Goal: Task Accomplishment & Management: Manage account settings

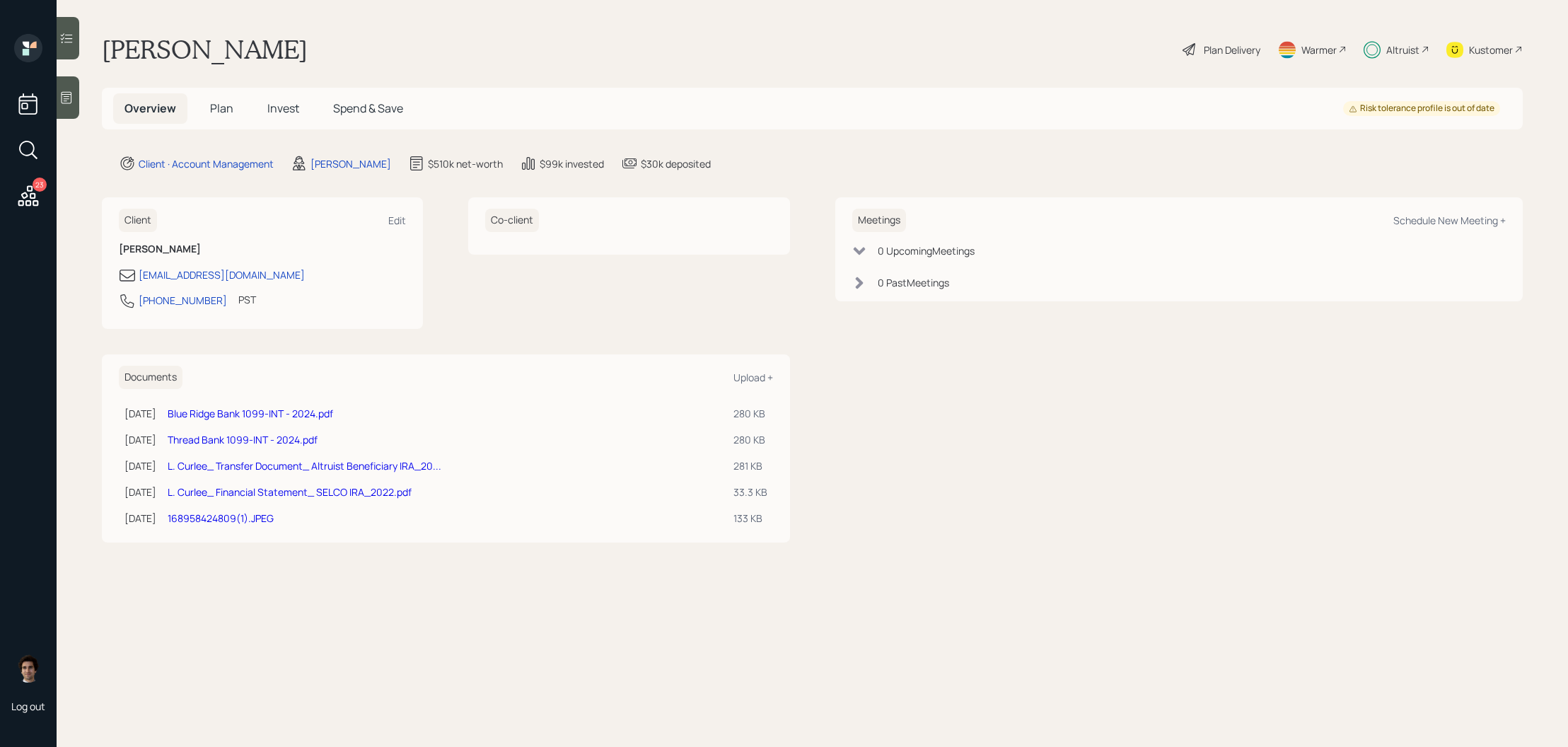
click at [21, 189] on icon at bounding box center [27, 196] width 26 height 26
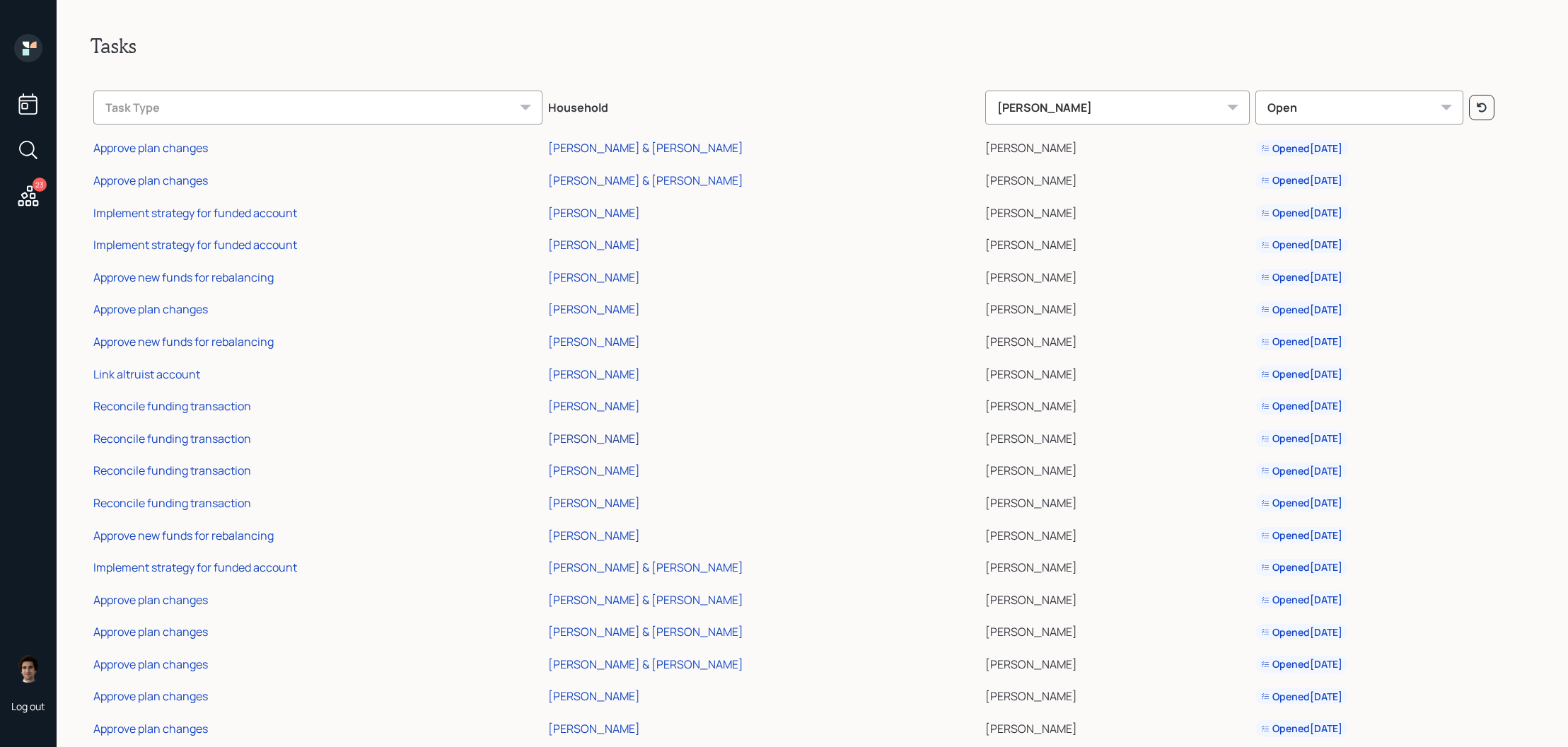
scroll to position [158, 0]
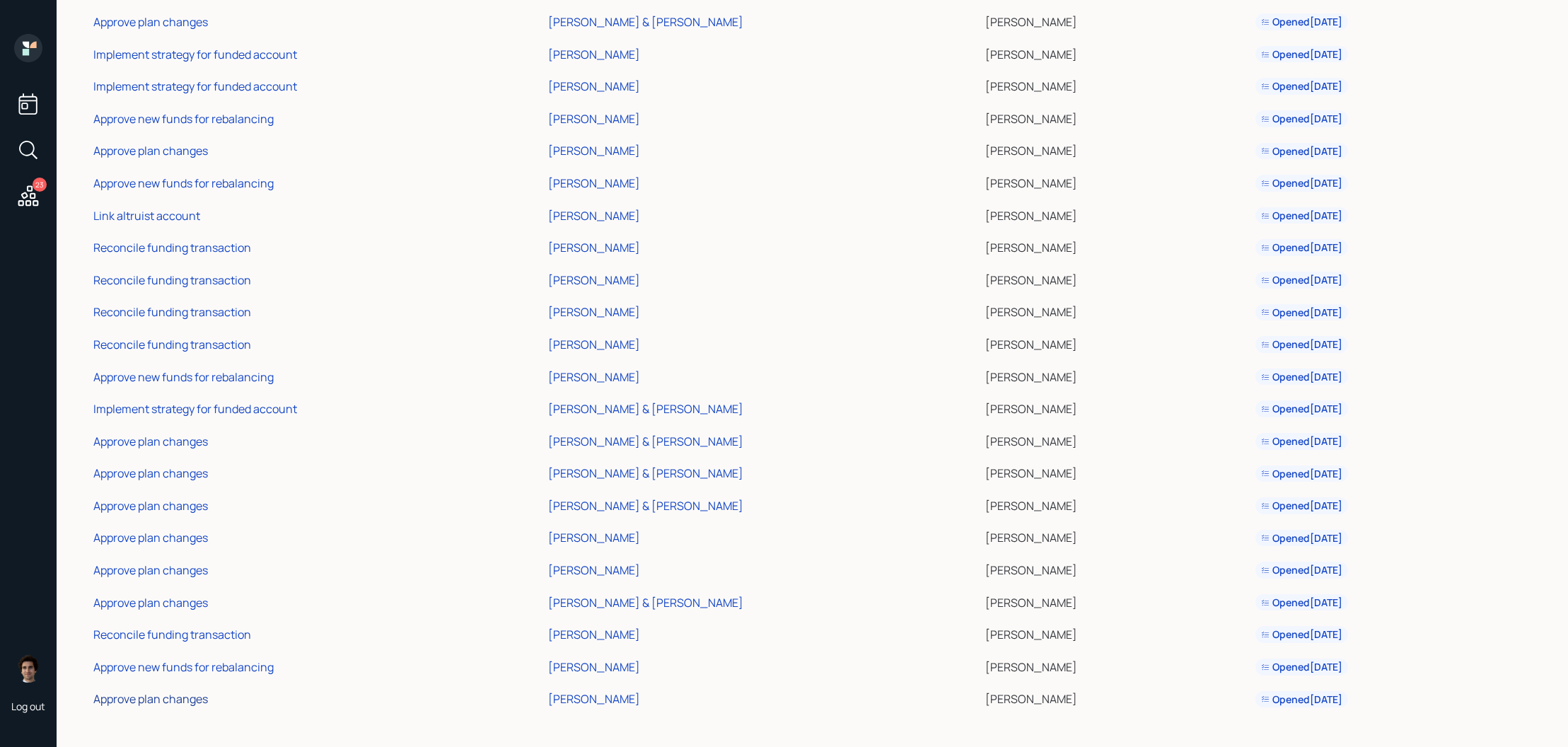
click at [192, 698] on div "Approve plan changes" at bounding box center [150, 699] width 115 height 15
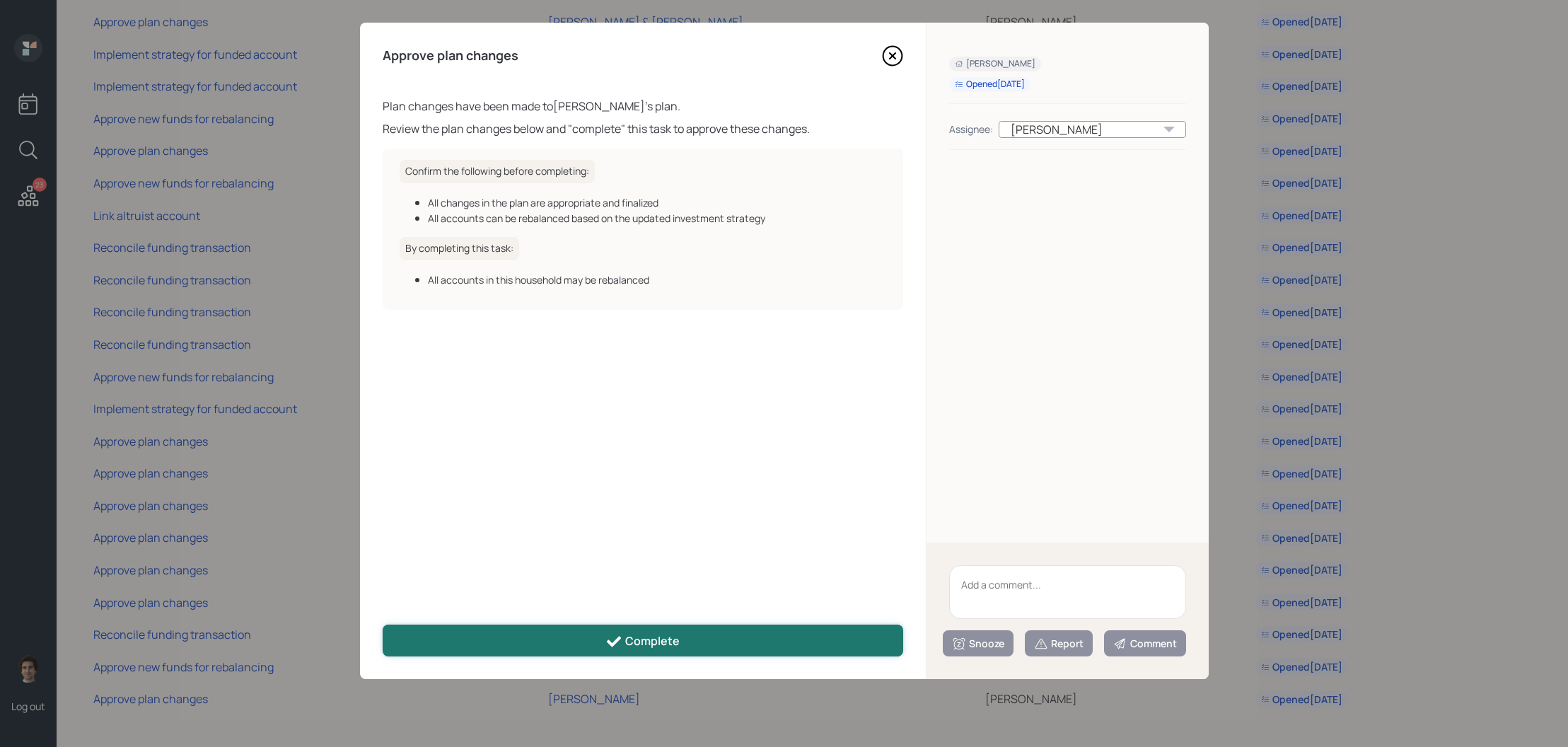
click at [649, 633] on div "Complete" at bounding box center [643, 642] width 74 height 17
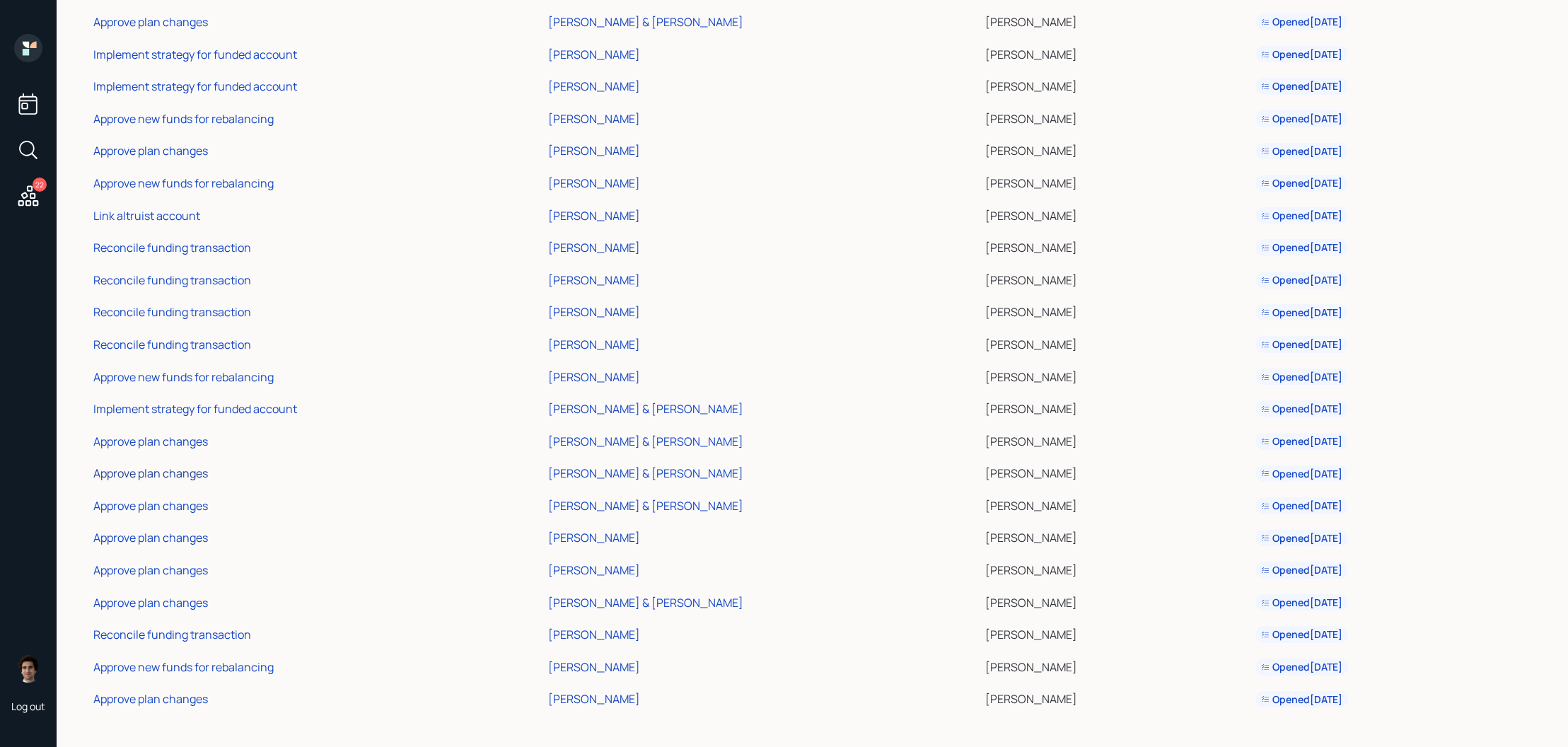
click at [162, 472] on div "Approve plan changes" at bounding box center [150, 473] width 115 height 15
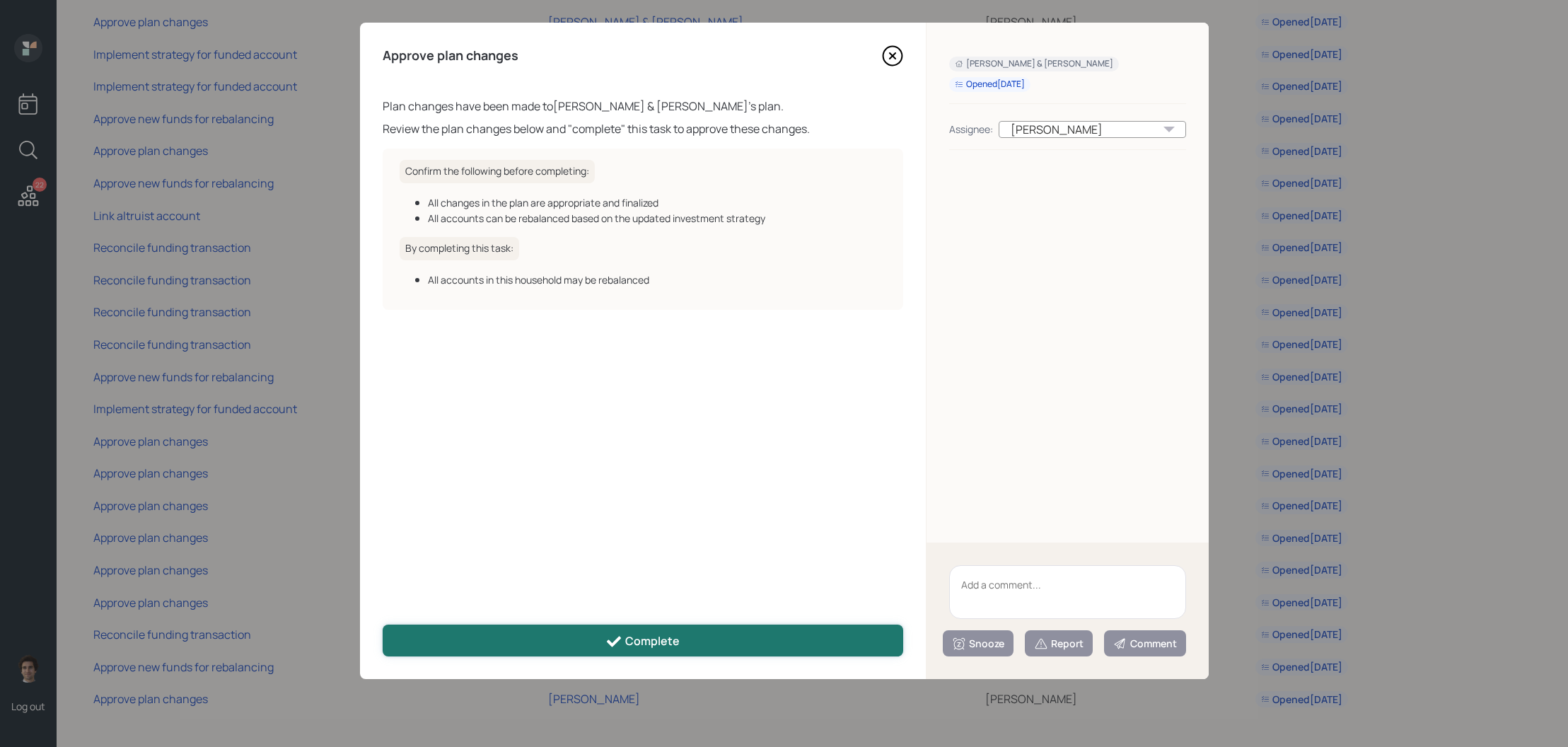
click at [608, 649] on icon at bounding box center [614, 642] width 17 height 17
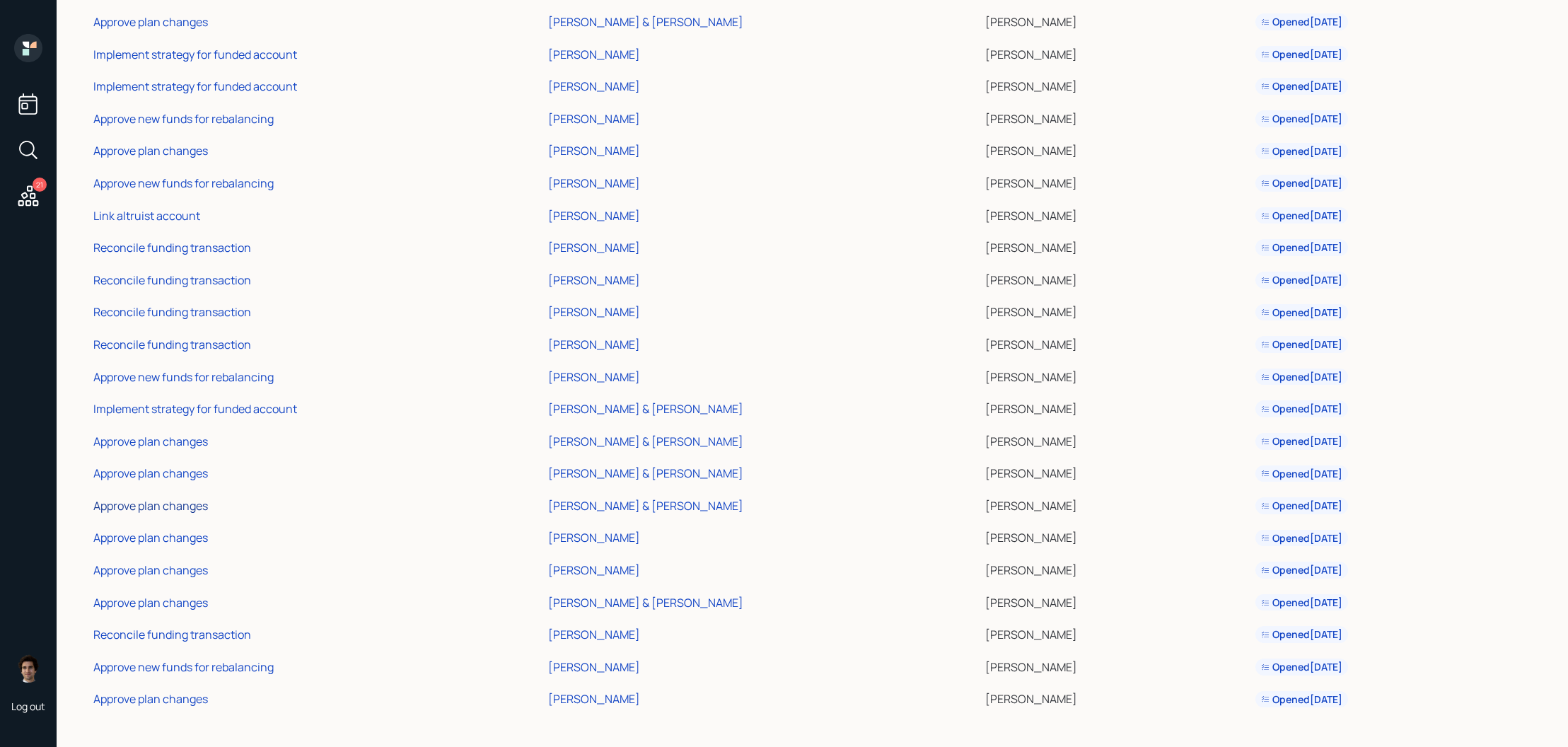
click at [159, 513] on div "Approve plan changes" at bounding box center [150, 506] width 115 height 15
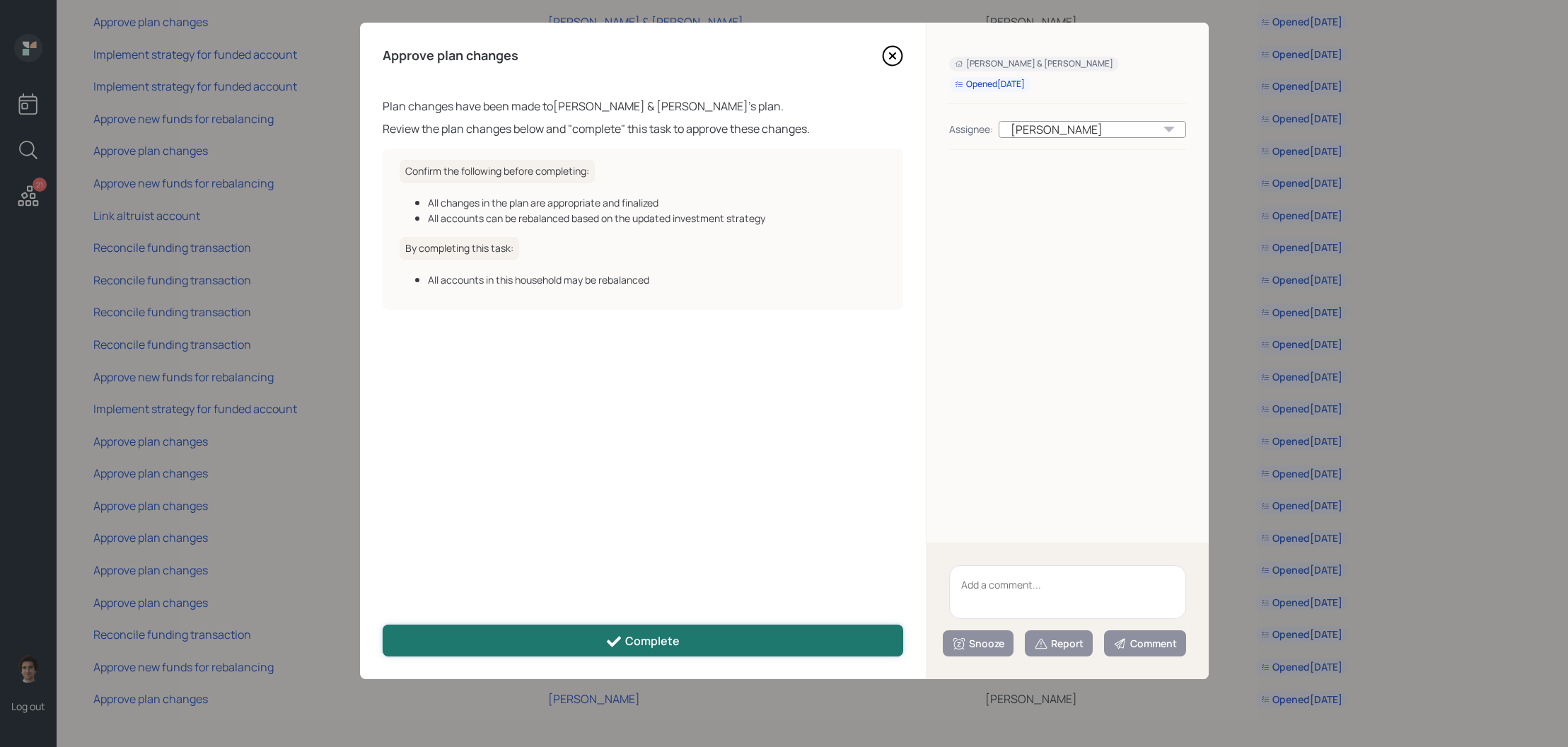
click at [528, 635] on button "Complete" at bounding box center [643, 641] width 520 height 32
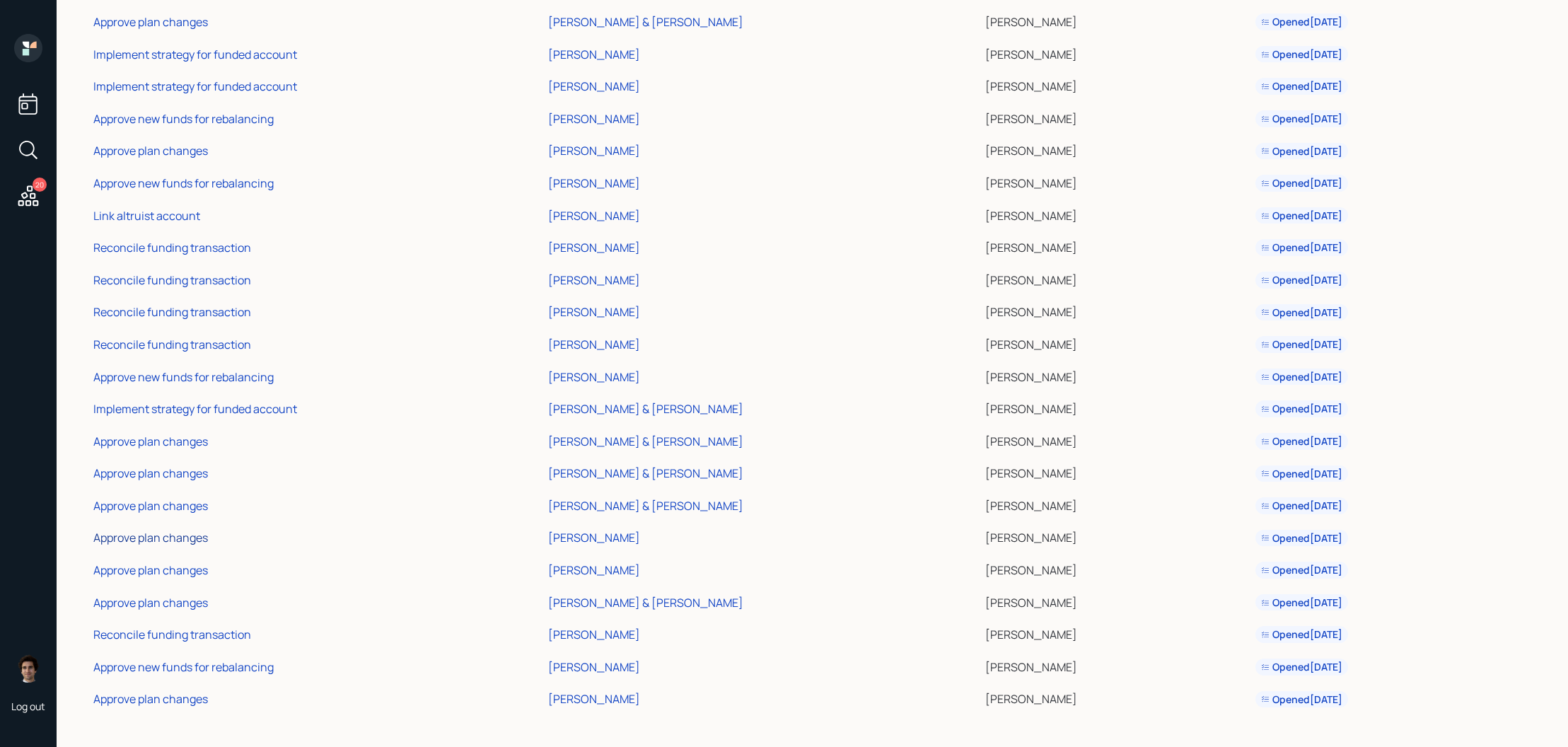
click at [172, 537] on div "Approve plan changes" at bounding box center [150, 538] width 115 height 15
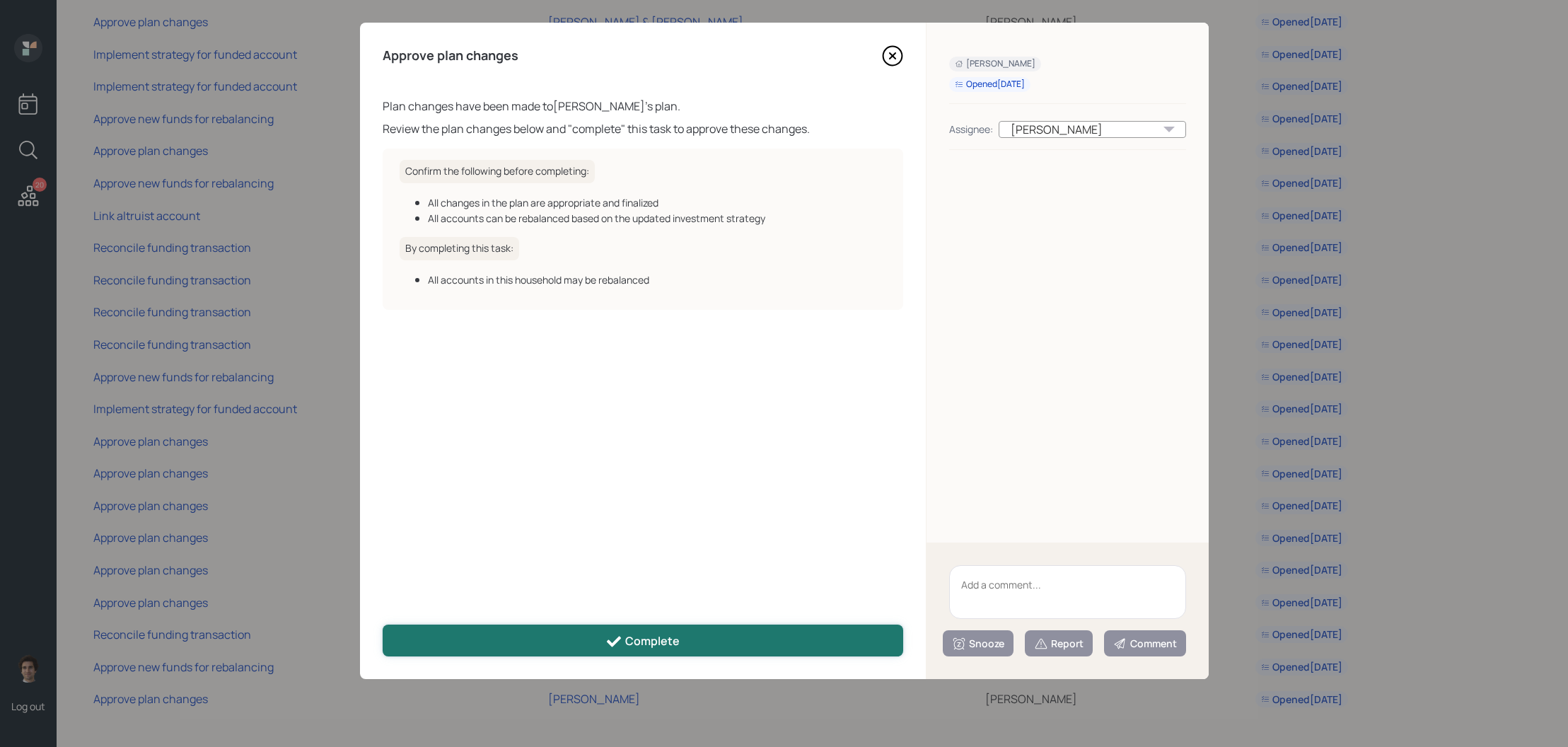
click at [526, 654] on button "Complete" at bounding box center [643, 641] width 520 height 32
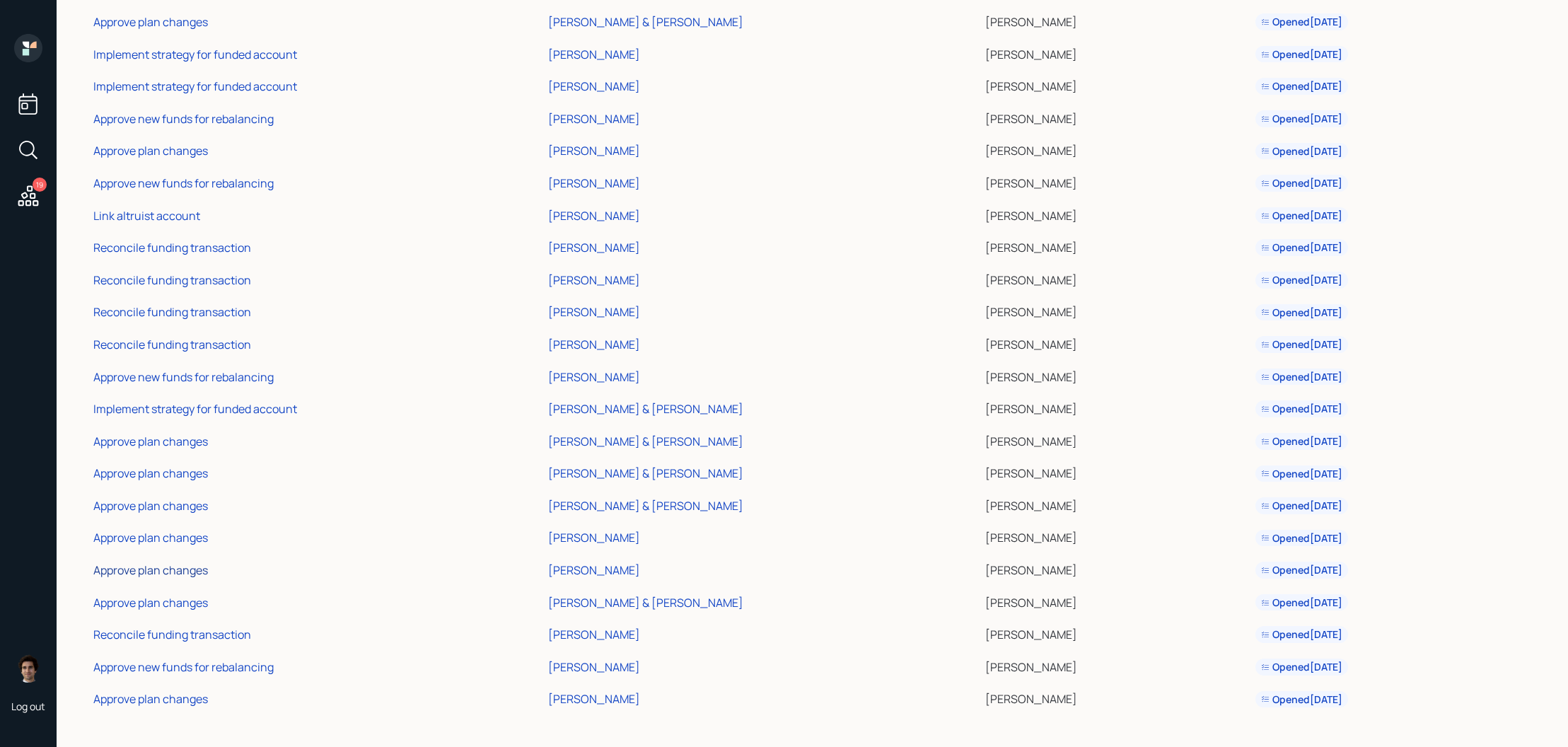
click at [189, 569] on div "Approve plan changes" at bounding box center [150, 570] width 115 height 15
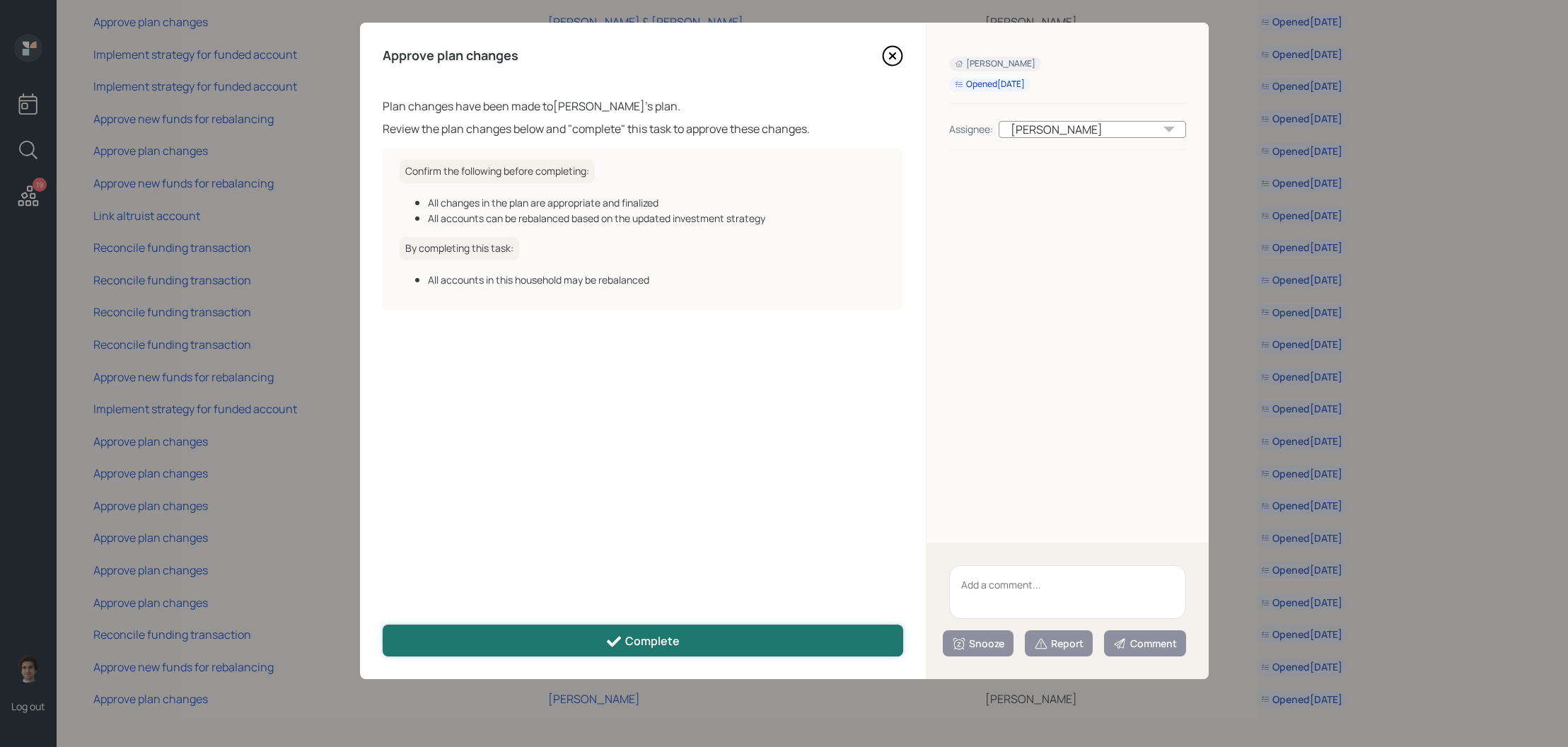
click at [410, 628] on button "Complete" at bounding box center [643, 641] width 520 height 32
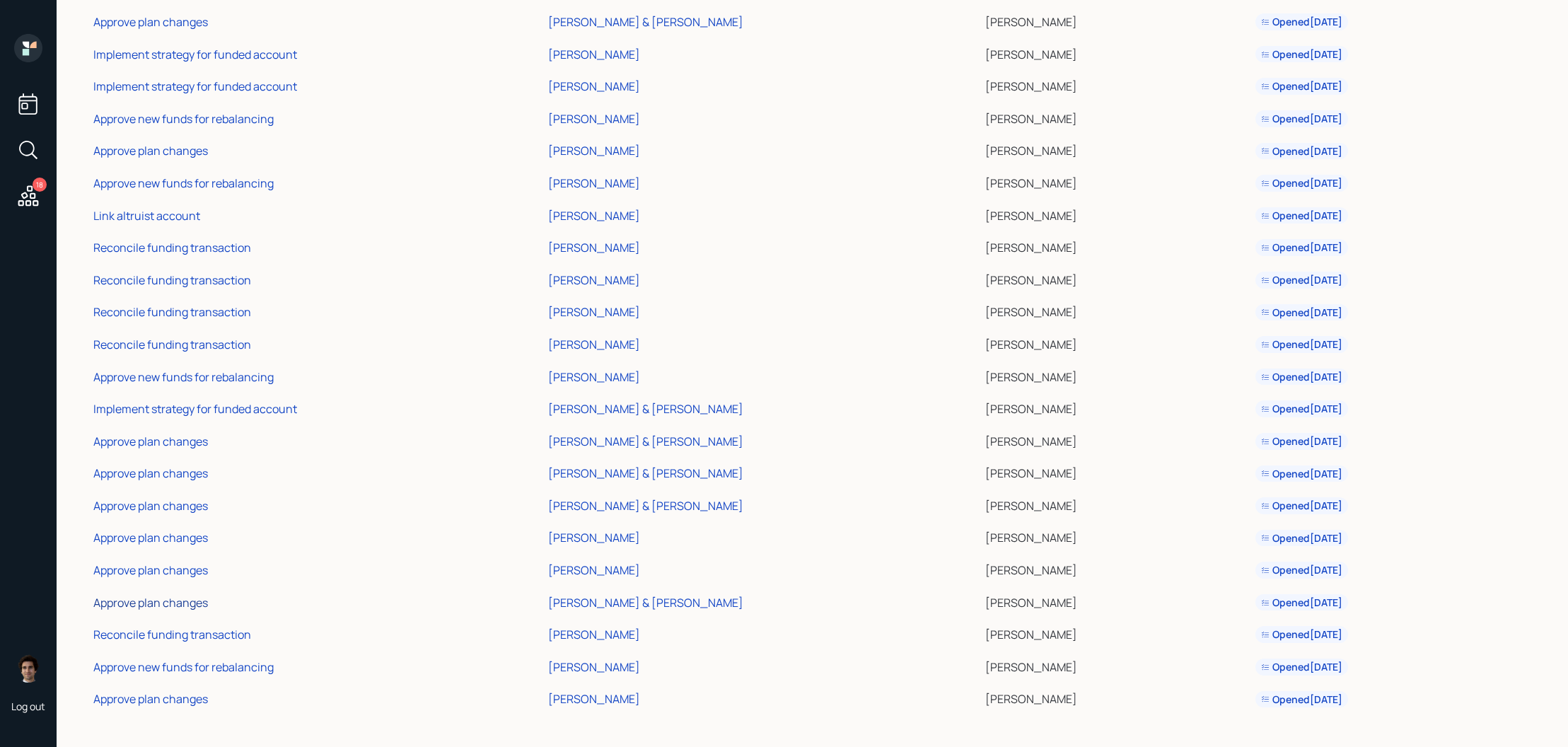
click at [185, 605] on div "Approve plan changes" at bounding box center [150, 603] width 115 height 15
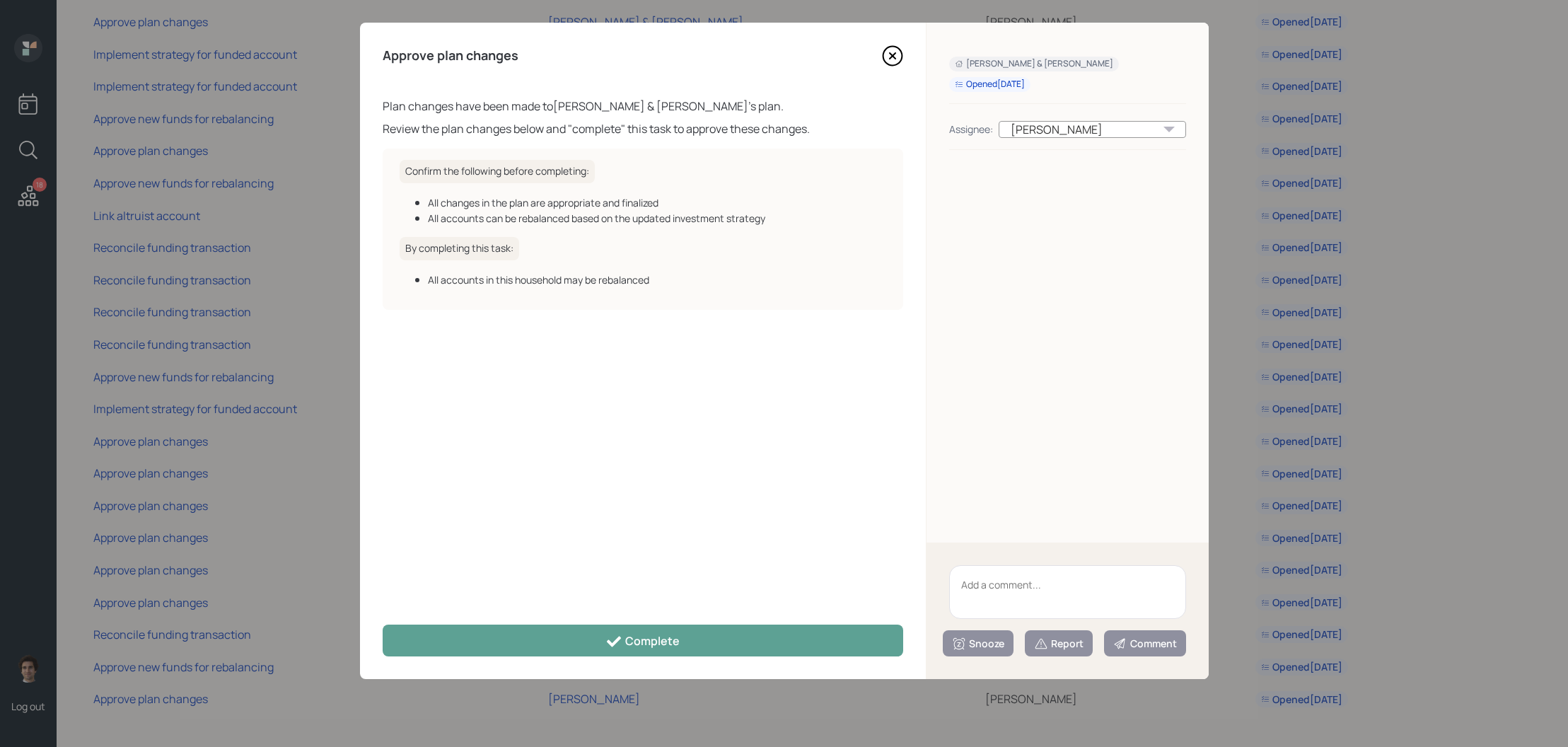
click at [553, 657] on div "Approve plan changes Plan changes have been made to Michael & Suzanne Wegecsany…" at bounding box center [643, 351] width 566 height 657
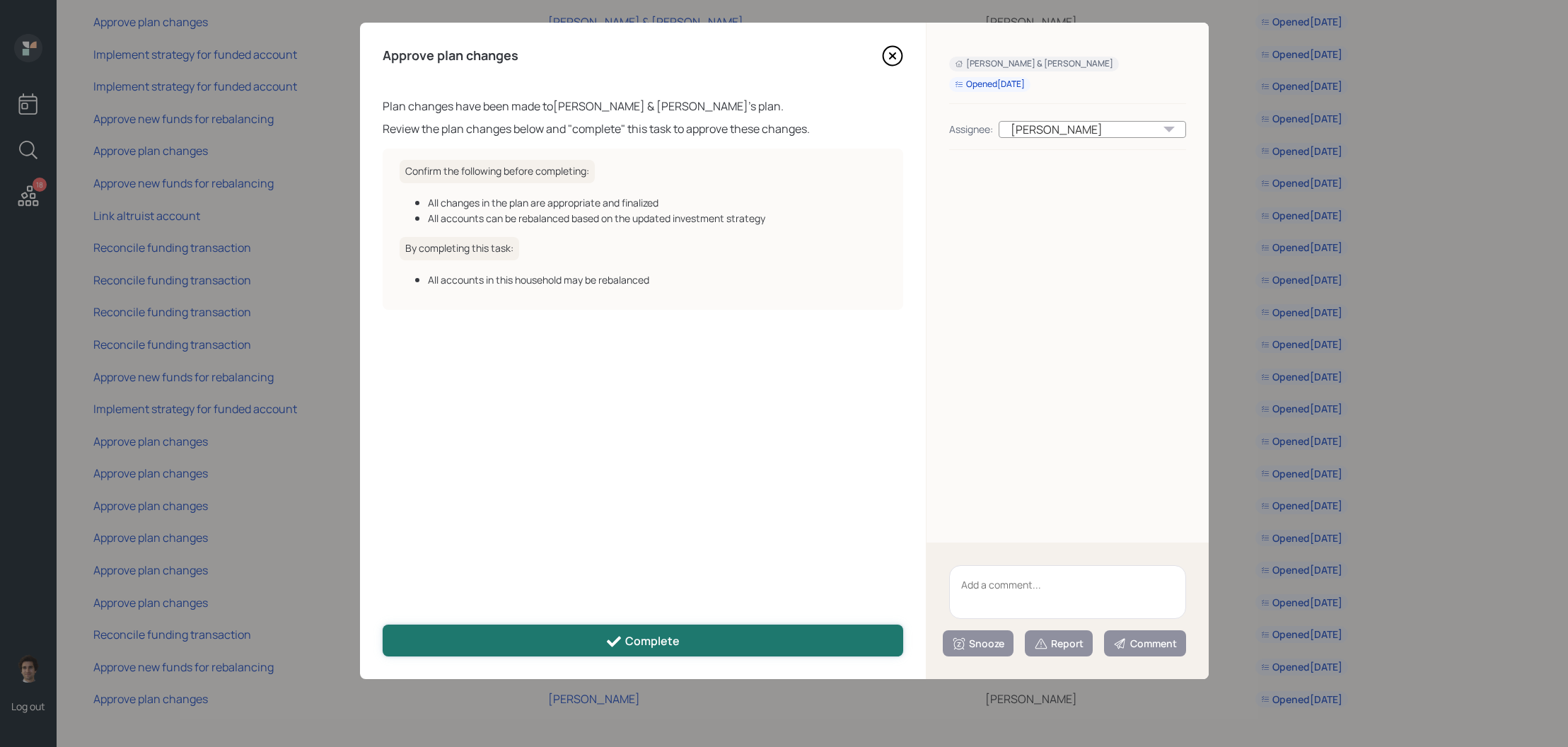
click at [545, 643] on button "Complete" at bounding box center [643, 641] width 520 height 32
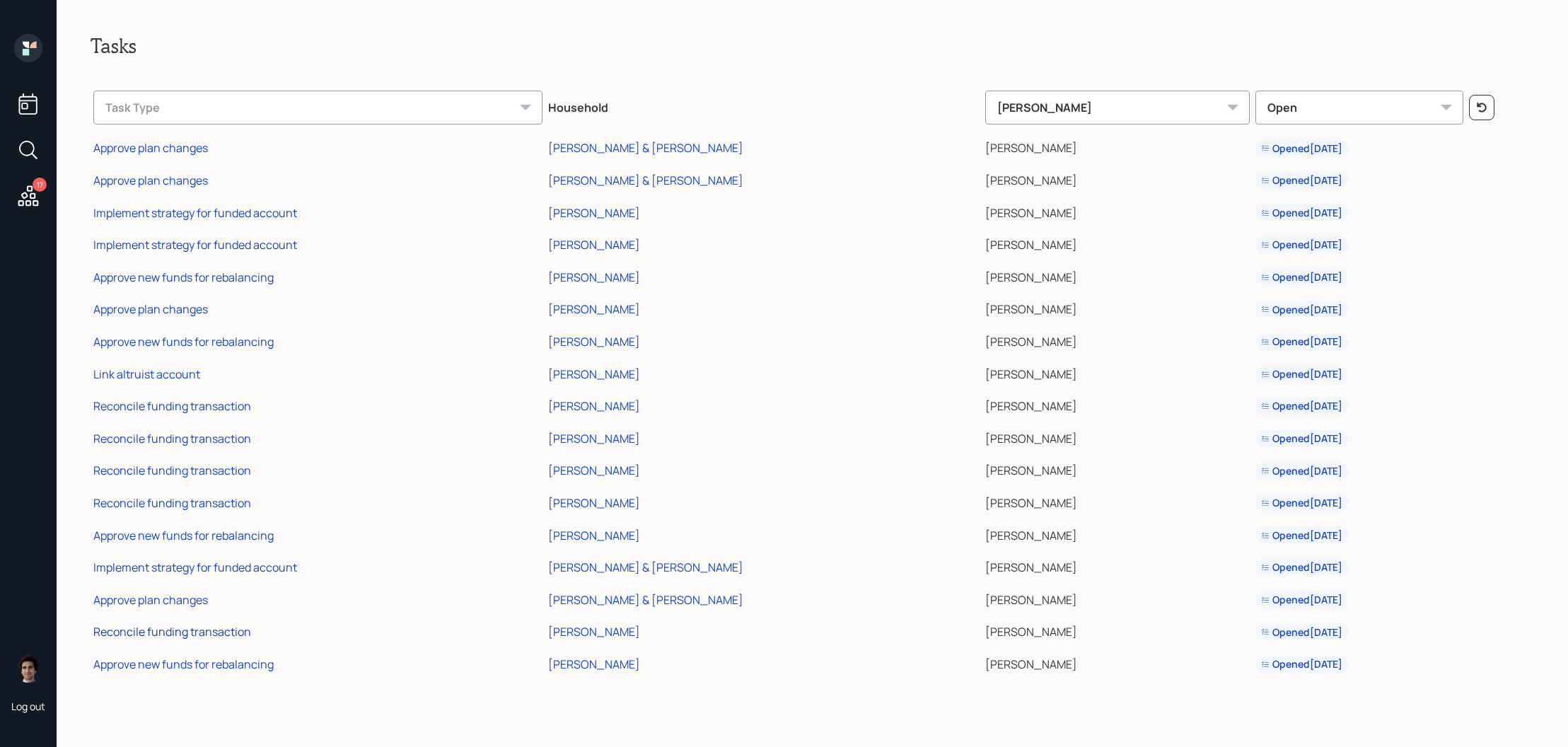
click at [206, 638] on div "Reconcile funding transaction" at bounding box center [172, 631] width 158 height 15
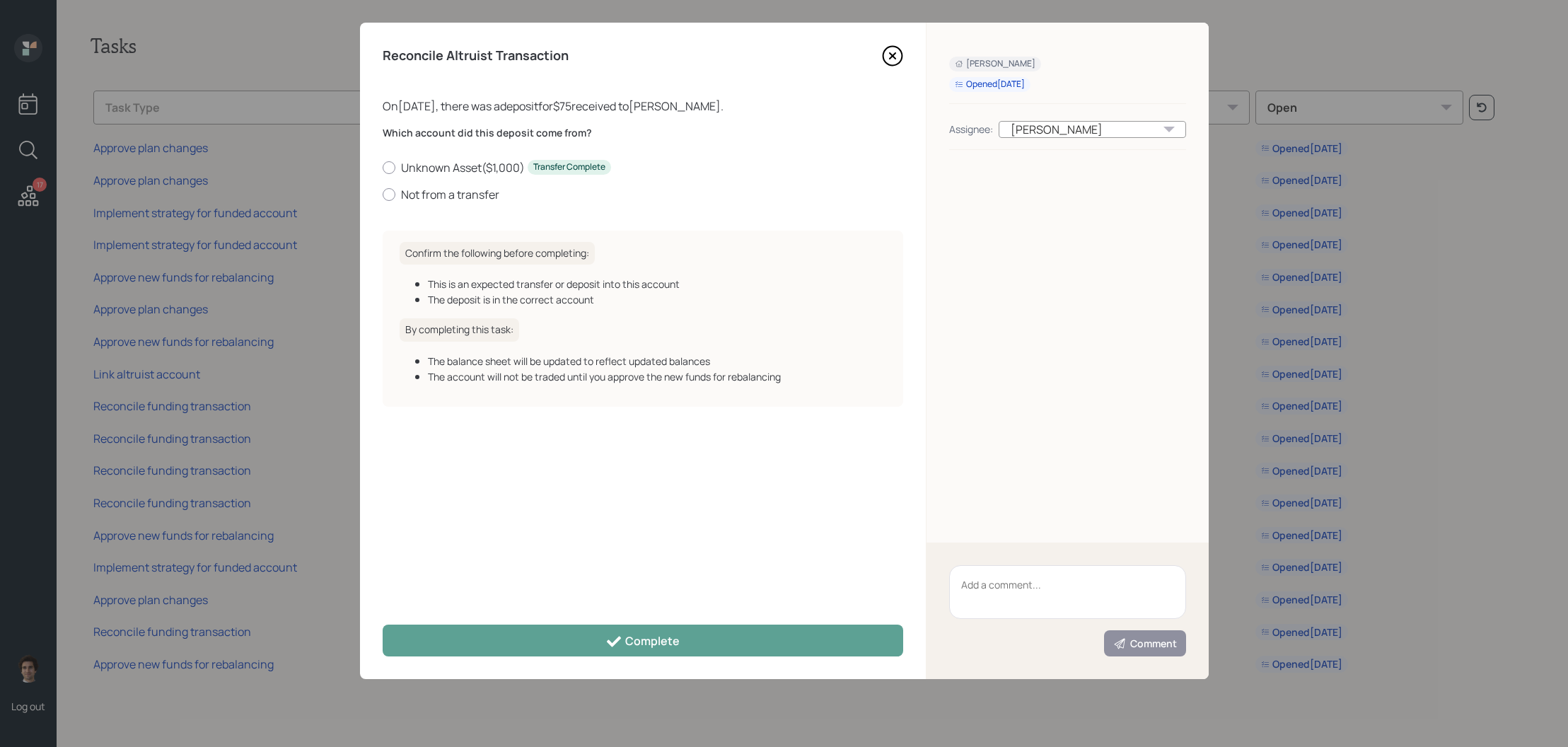
click at [488, 205] on div "Which account did this deposit come from? Unknown Asset ( $1,000 ) Transfer Com…" at bounding box center [643, 172] width 520 height 94
click at [482, 193] on label "Not from a transfer" at bounding box center [643, 194] width 520 height 15
click at [382, 194] on input "Not from a transfer" at bounding box center [382, 194] width 1 height 1
radio input "true"
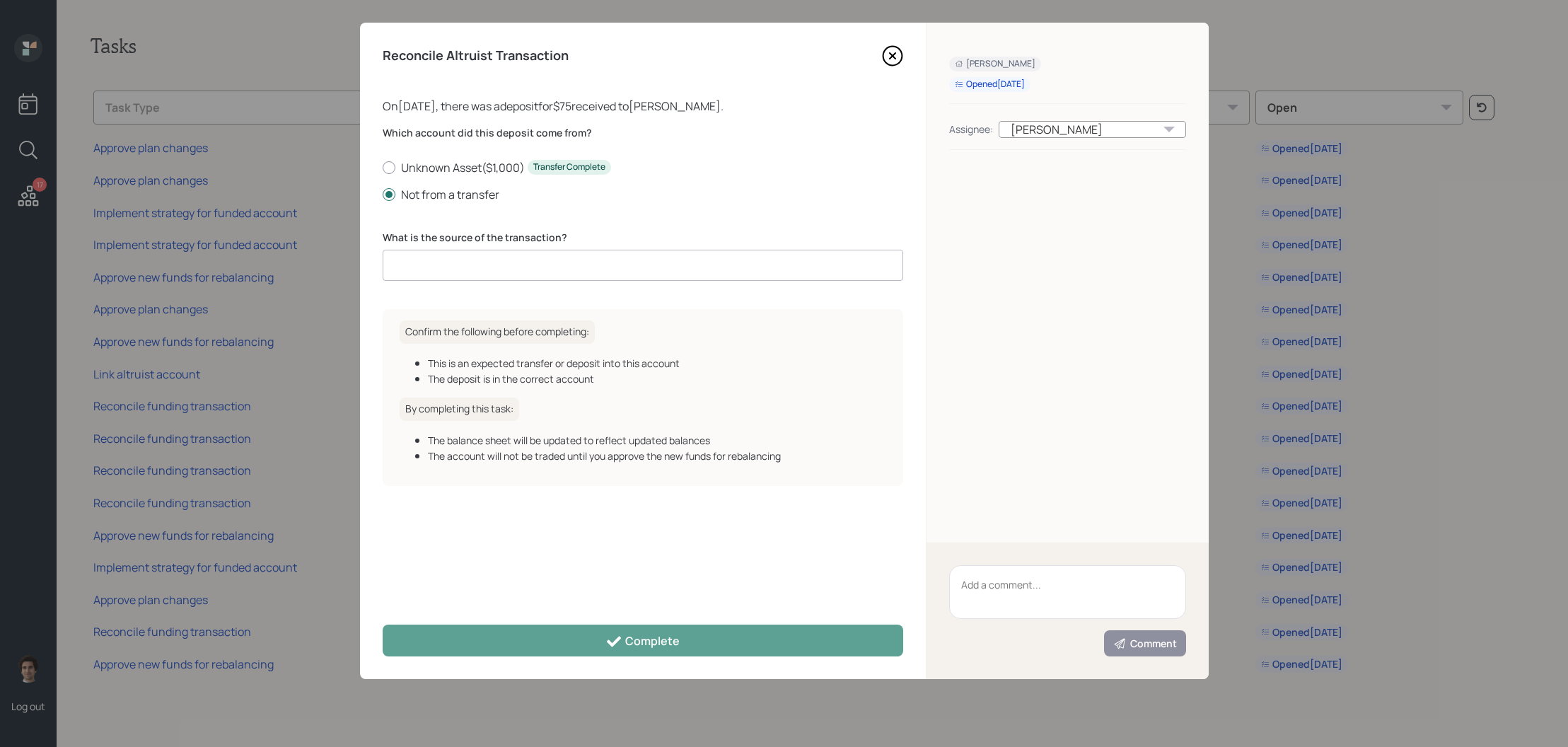
click at [578, 276] on input at bounding box center [643, 265] width 520 height 31
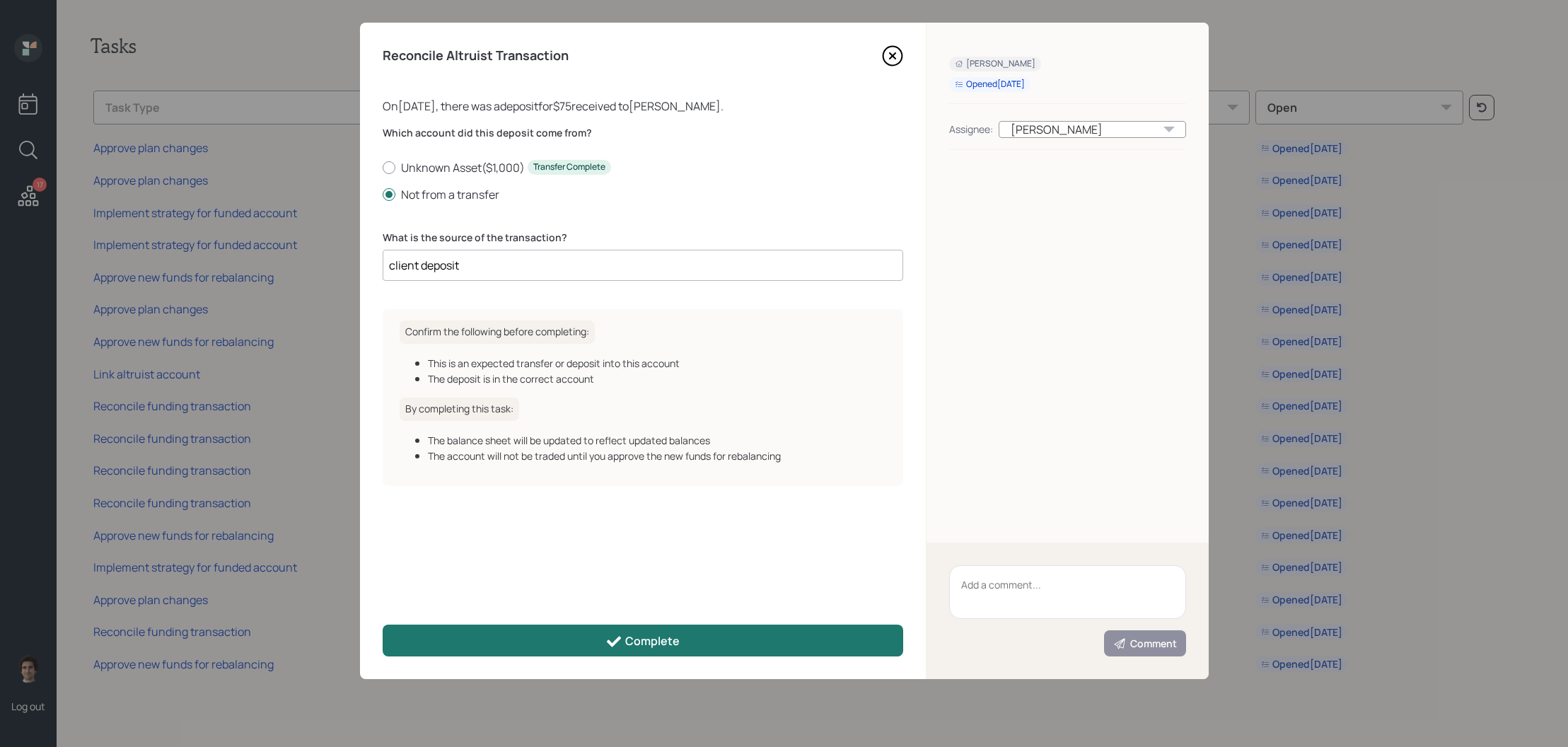
type input "client deposit"
click at [632, 636] on div "Complete" at bounding box center [643, 642] width 74 height 17
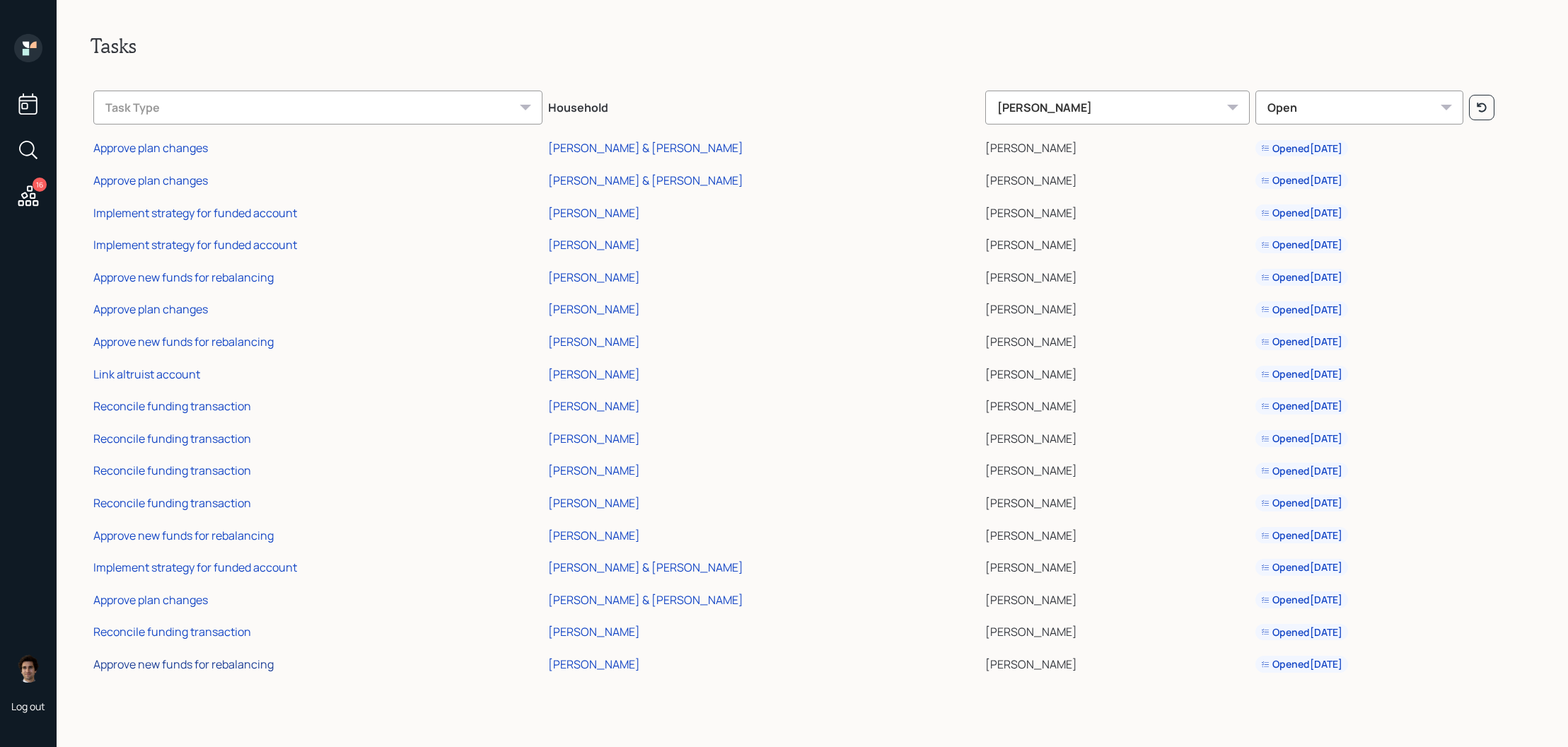
click at [251, 670] on div "Approve new funds for rebalancing" at bounding box center [184, 665] width 181 height 15
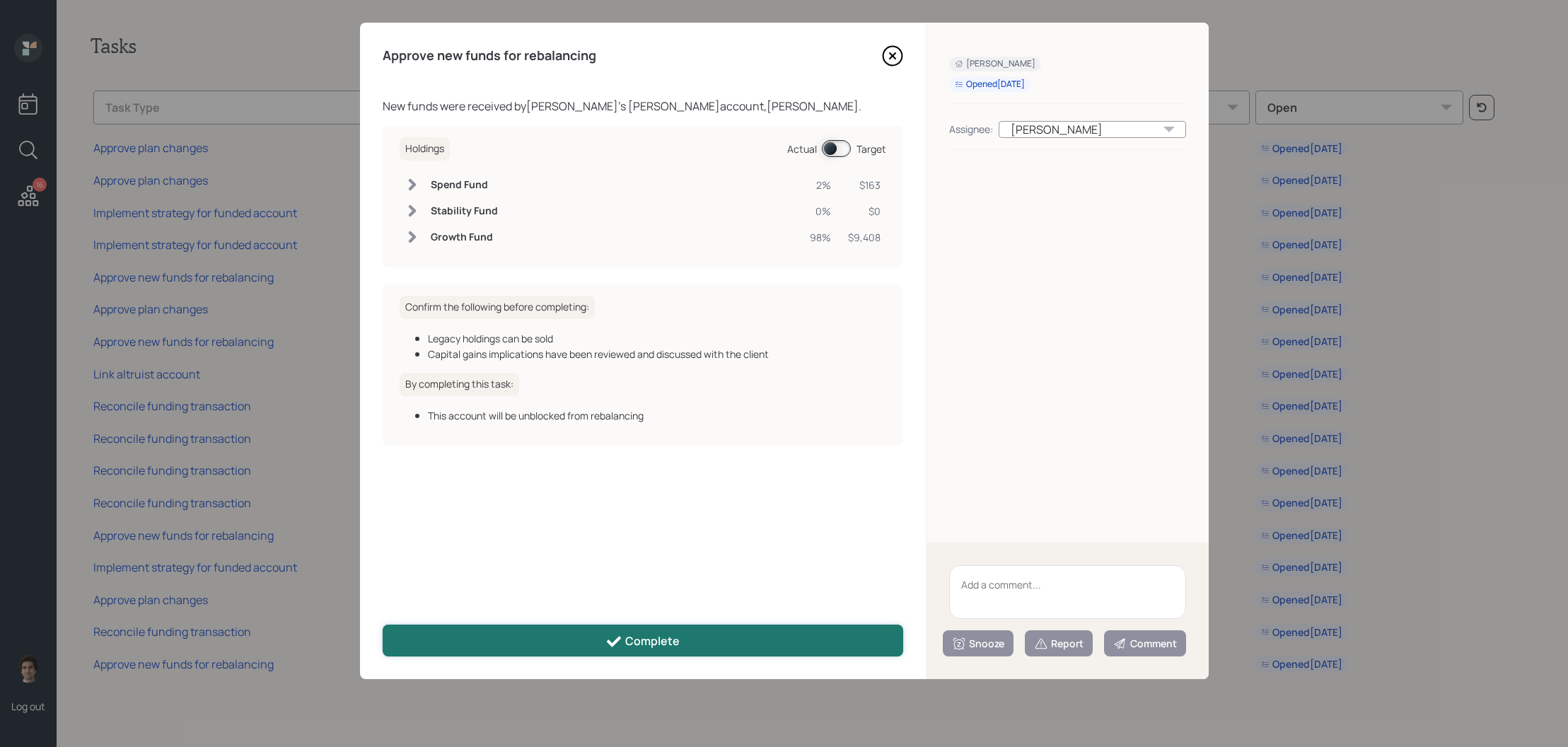
click at [514, 627] on button "Complete" at bounding box center [643, 641] width 520 height 32
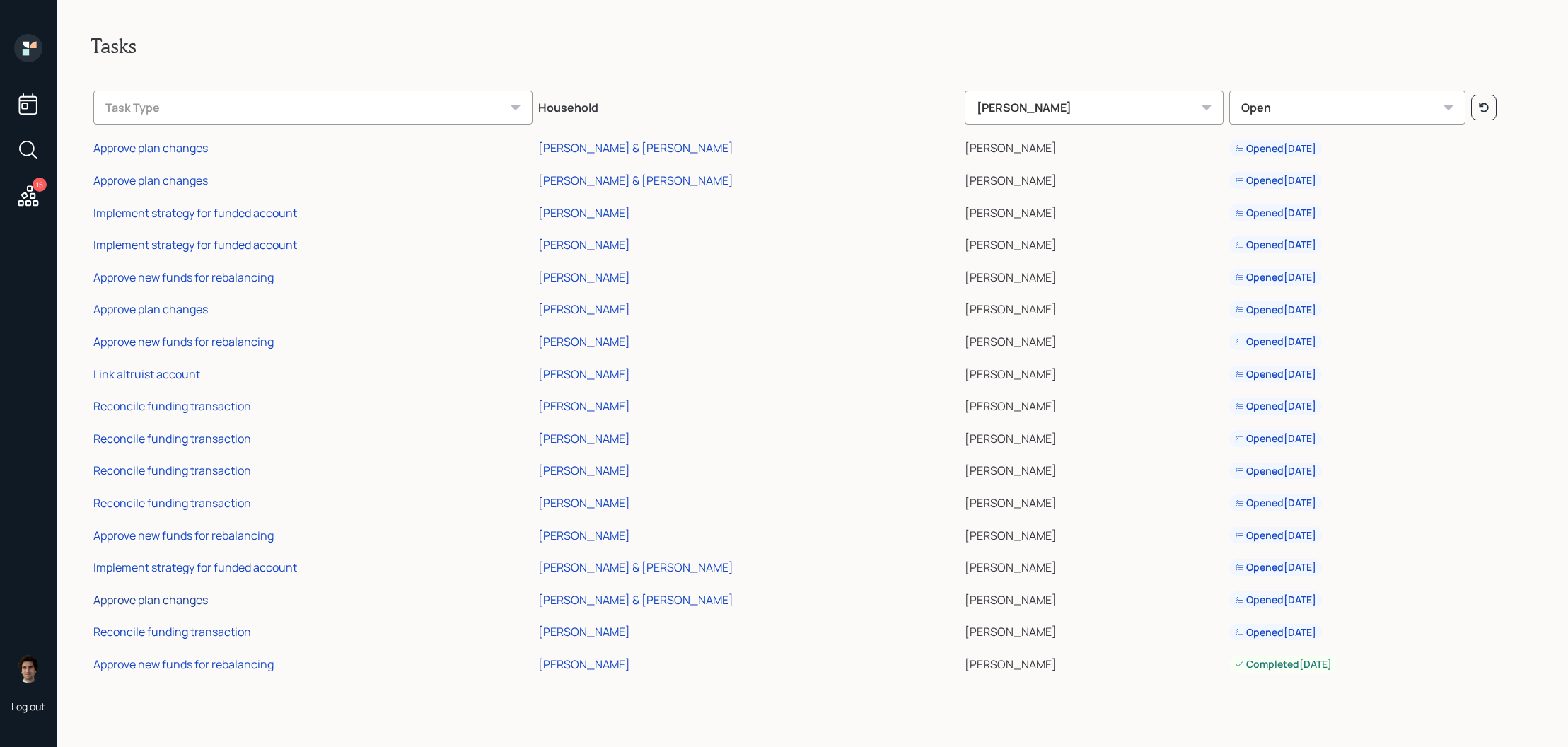
click at [203, 600] on div "Approve plan changes" at bounding box center [150, 600] width 115 height 15
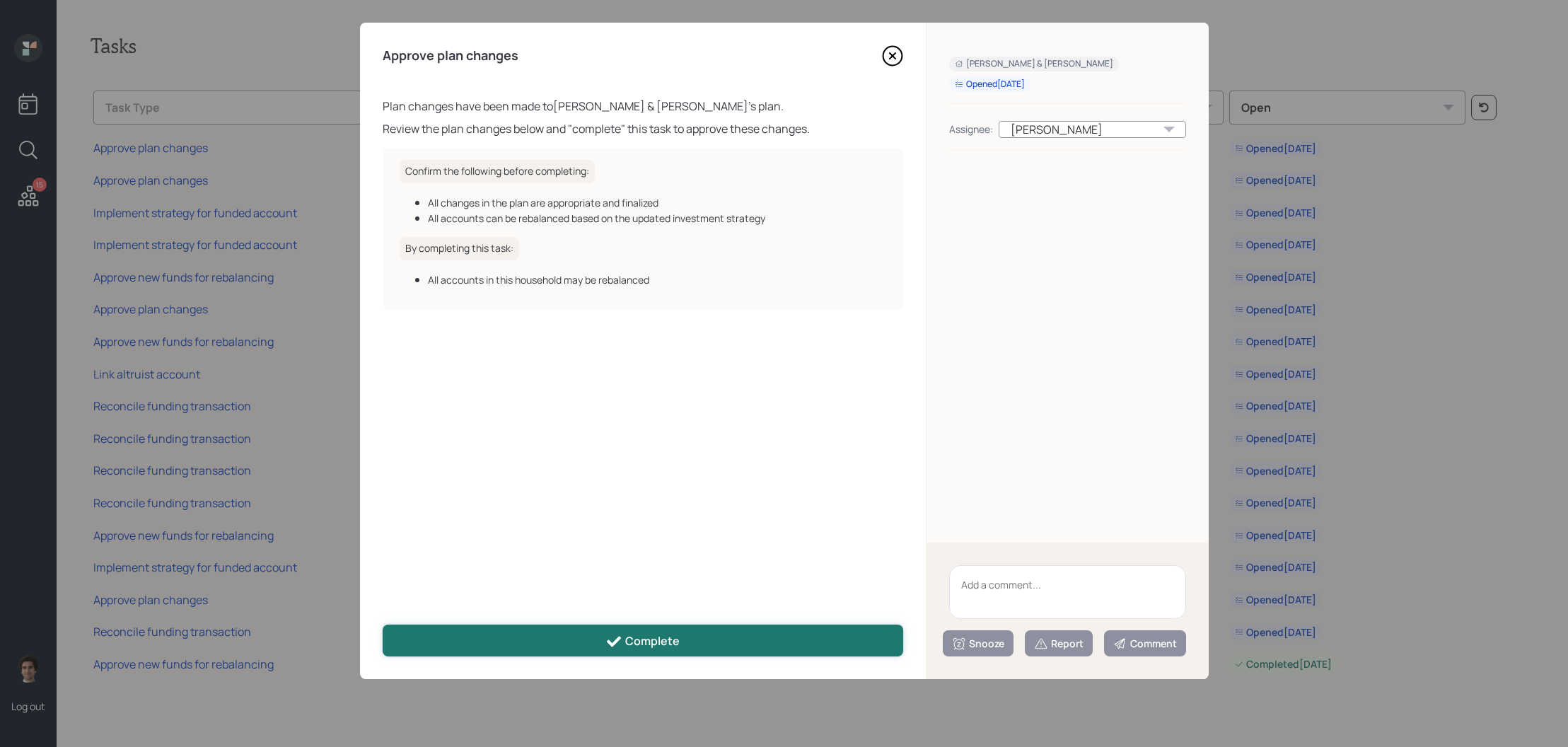
click at [475, 639] on button "Complete" at bounding box center [643, 641] width 520 height 32
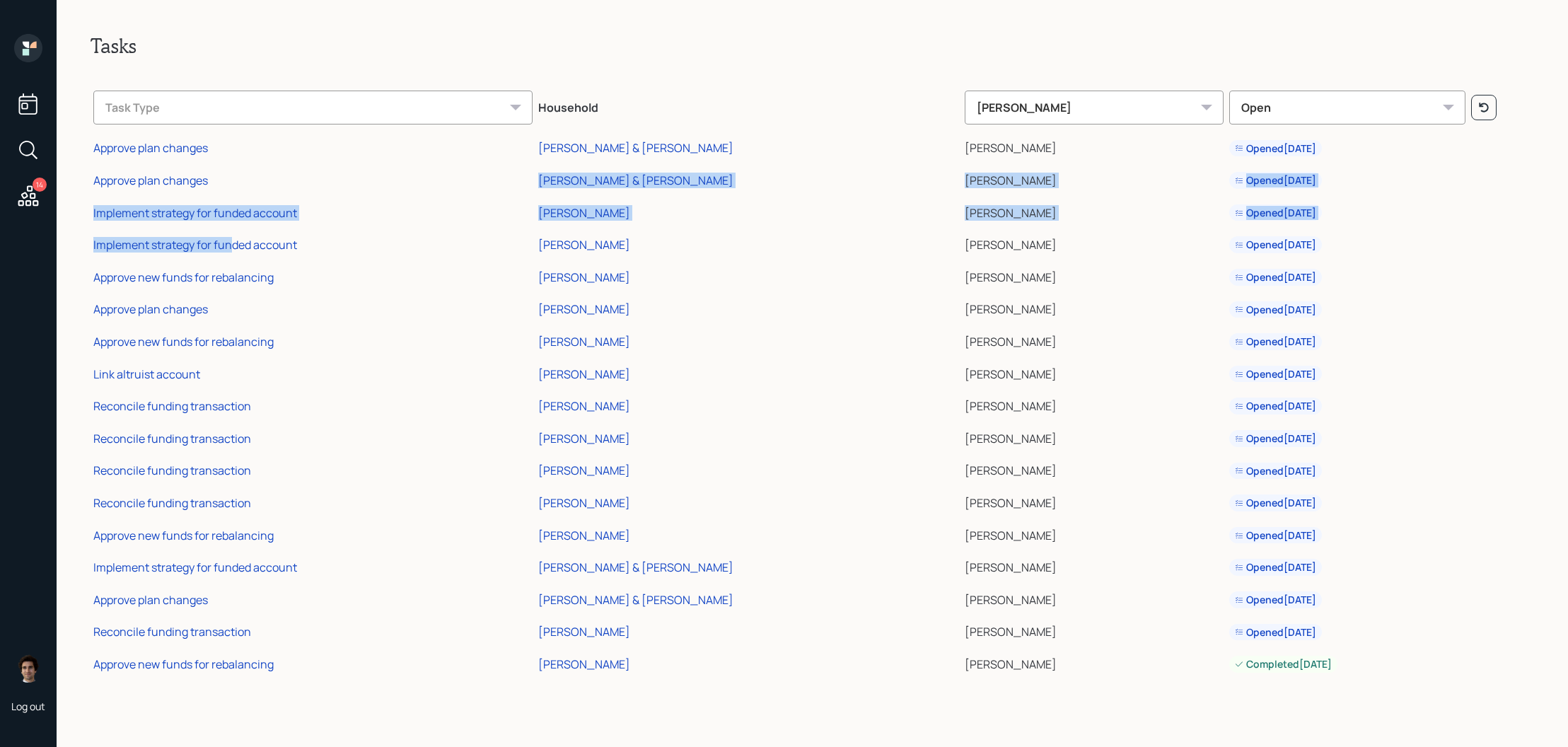
drag, startPoint x: 234, startPoint y: 250, endPoint x: 300, endPoint y: 187, distance: 91.2
click at [300, 187] on tbody "Approve plan changes Lori & Steven Banach Harrison Schaefer Opened Jul 29, 2025…" at bounding box center [813, 404] width 1444 height 548
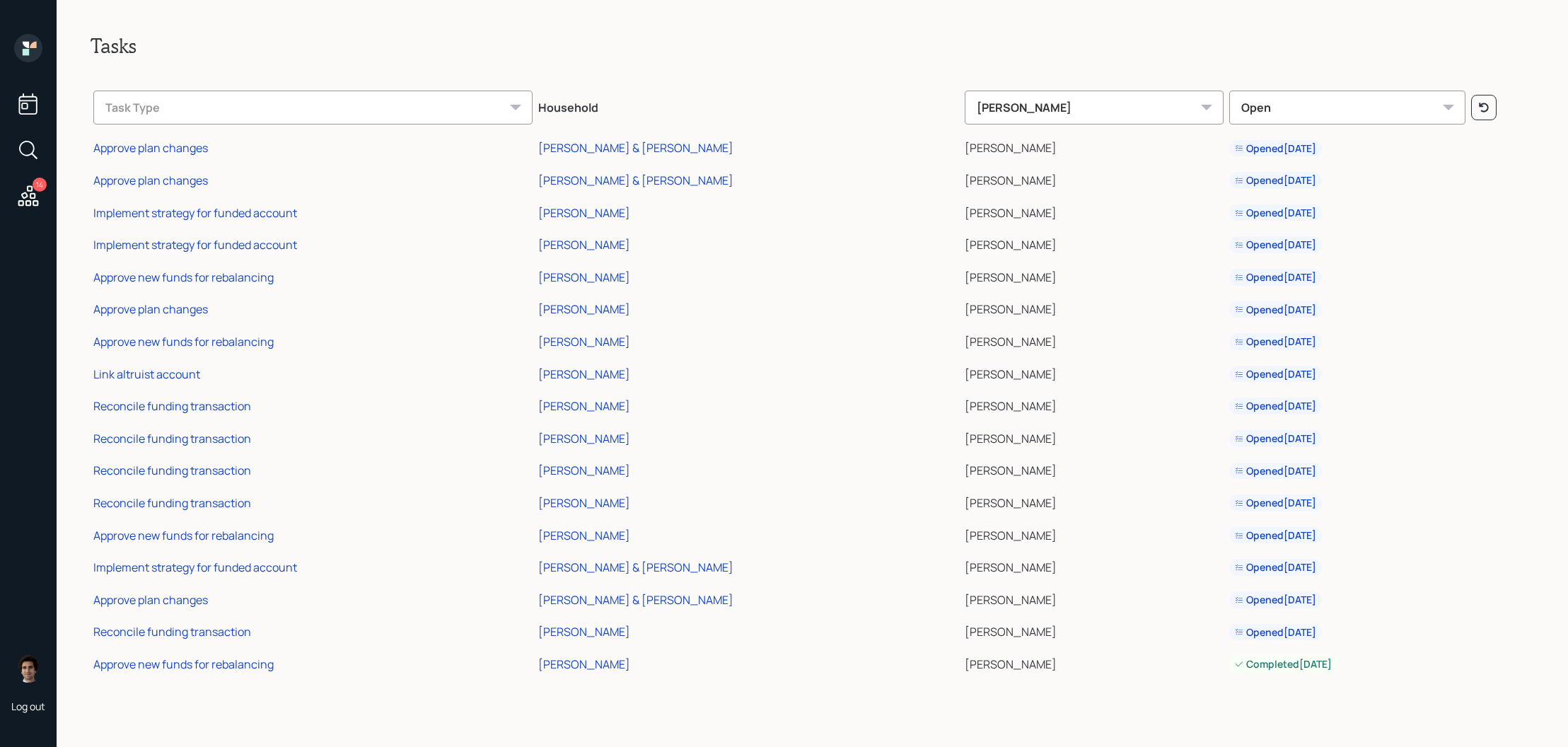
click at [283, 140] on td "Approve plan changes" at bounding box center [313, 147] width 445 height 32
